Goal: Task Accomplishment & Management: Use online tool/utility

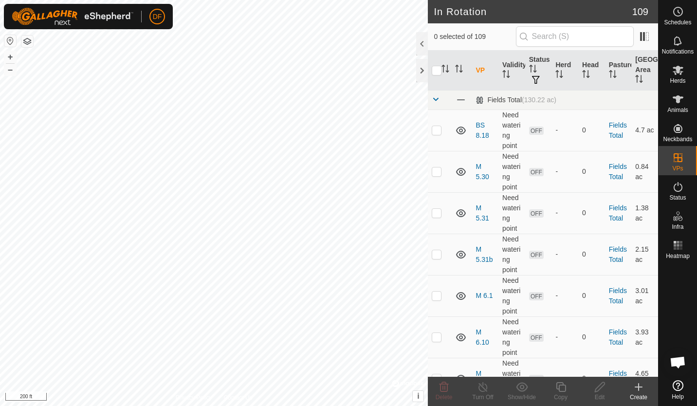
checkbox input "true"
click at [561, 387] on icon at bounding box center [561, 387] width 12 height 12
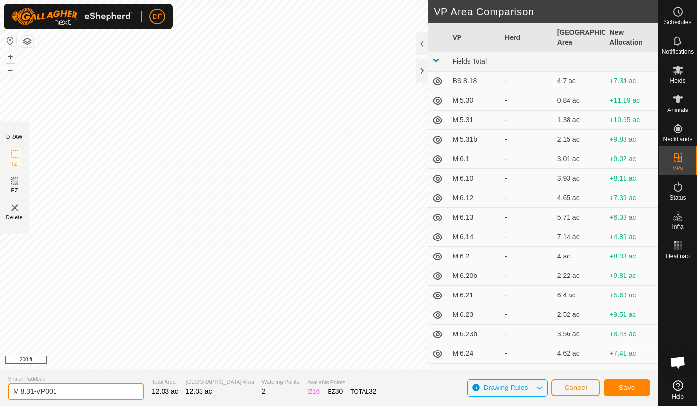
drag, startPoint x: 87, startPoint y: 391, endPoint x: 15, endPoint y: 397, distance: 72.8
click at [15, 397] on input "M 8.31-VP001" at bounding box center [76, 391] width 136 height 17
type input "M 9.1"
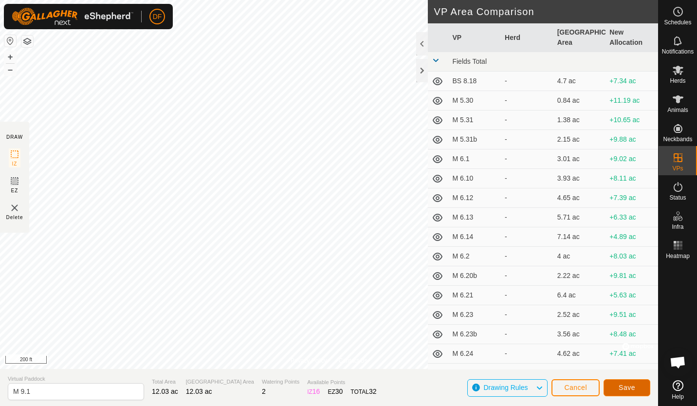
click at [626, 384] on span "Save" at bounding box center [627, 388] width 17 height 8
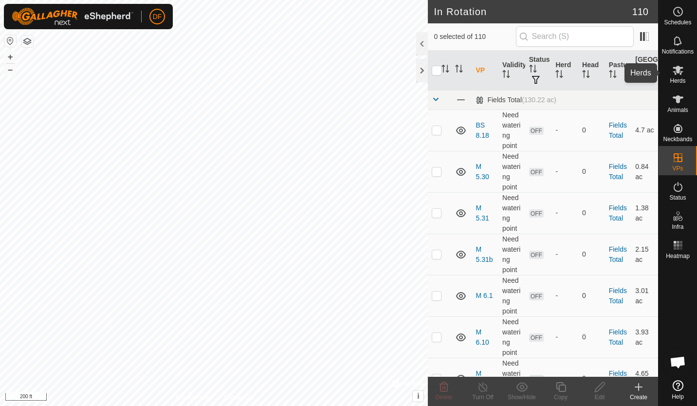
drag, startPoint x: 675, startPoint y: 73, endPoint x: 664, endPoint y: 74, distance: 10.8
click at [675, 73] on icon at bounding box center [678, 70] width 11 height 9
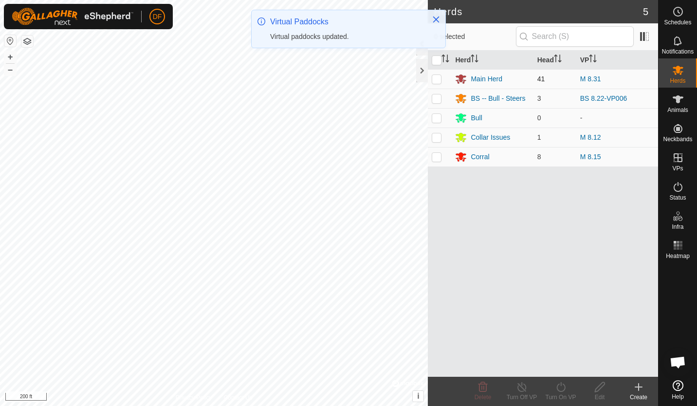
click at [438, 80] on p-checkbox at bounding box center [437, 79] width 10 height 8
checkbox input "true"
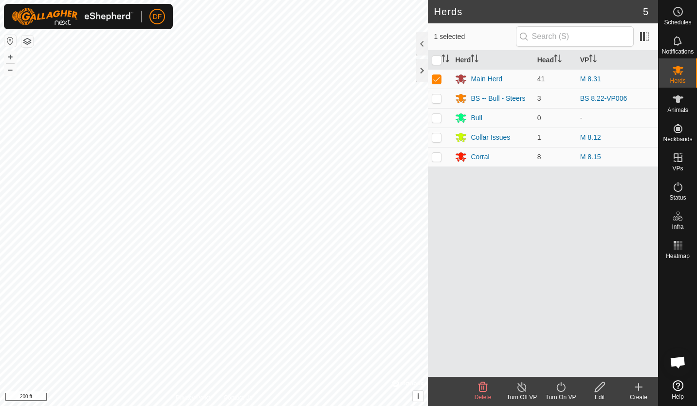
click at [560, 390] on icon at bounding box center [561, 387] width 12 height 12
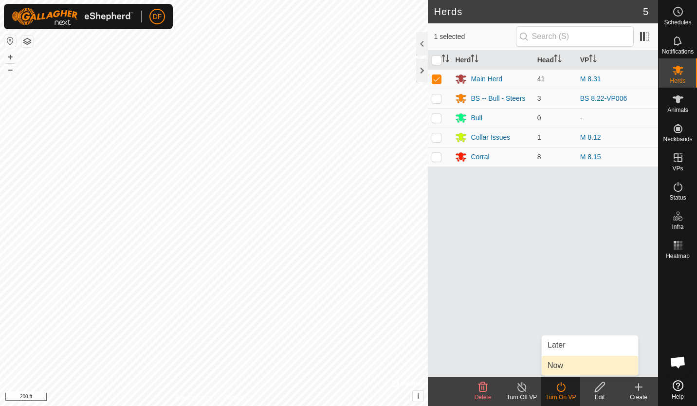
click at [557, 364] on link "Now" at bounding box center [590, 365] width 96 height 19
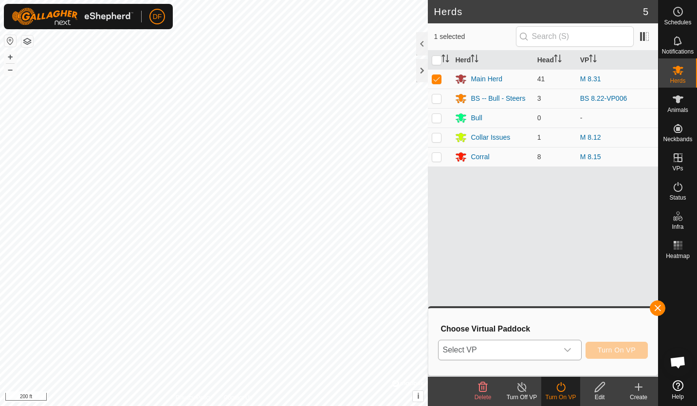
click at [568, 350] on icon "dropdown trigger" at bounding box center [567, 350] width 7 height 4
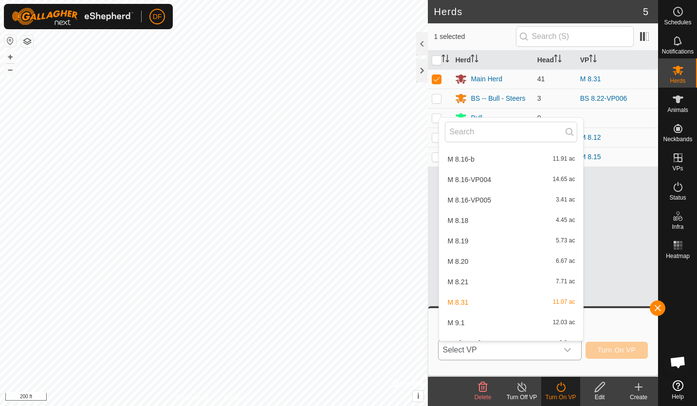
scroll to position [2120, 0]
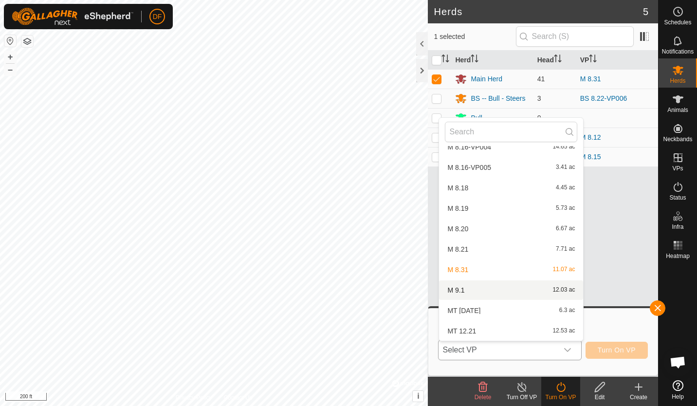
click at [454, 291] on li "M 9.1 12.03 ac" at bounding box center [511, 289] width 144 height 19
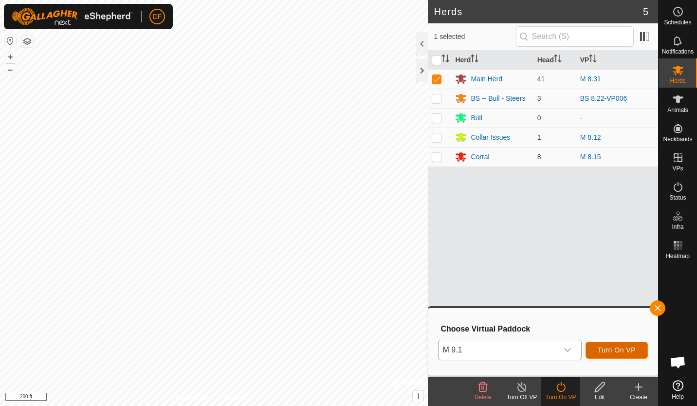
click at [618, 350] on span "Turn On VP" at bounding box center [617, 350] width 38 height 8
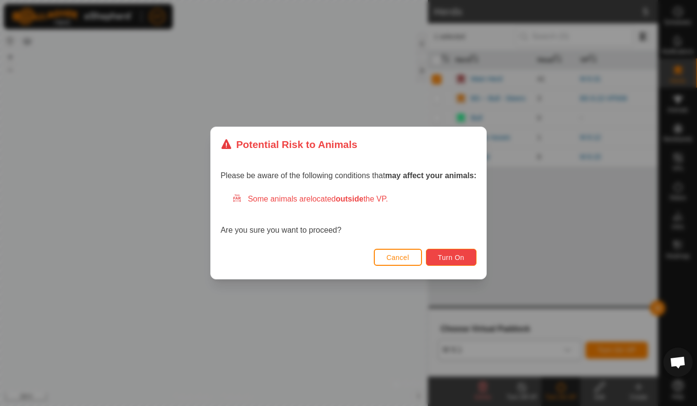
click at [459, 256] on span "Turn On" at bounding box center [451, 258] width 26 height 8
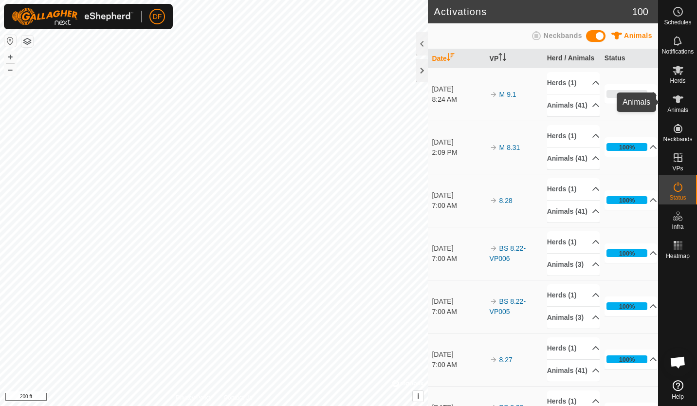
click at [681, 102] on icon at bounding box center [678, 99] width 12 height 12
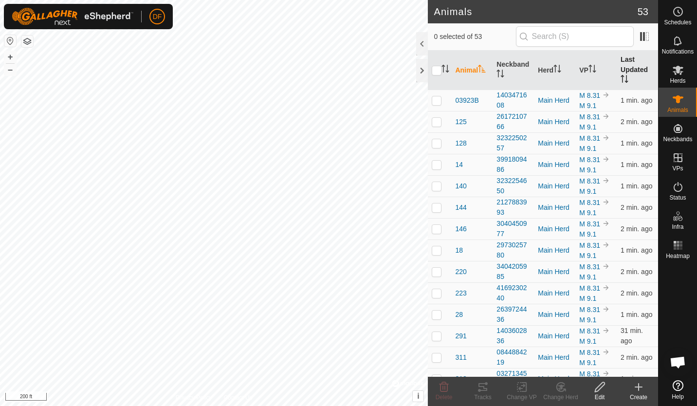
click at [620, 69] on th "Last Updated" at bounding box center [637, 70] width 41 height 39
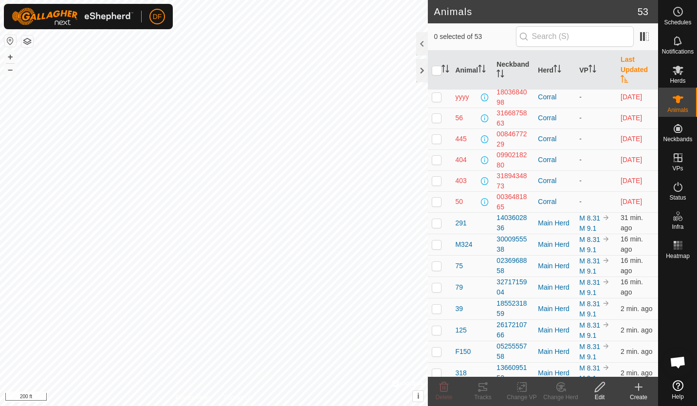
scroll to position [87, 0]
